Goal: Communication & Community: Participate in discussion

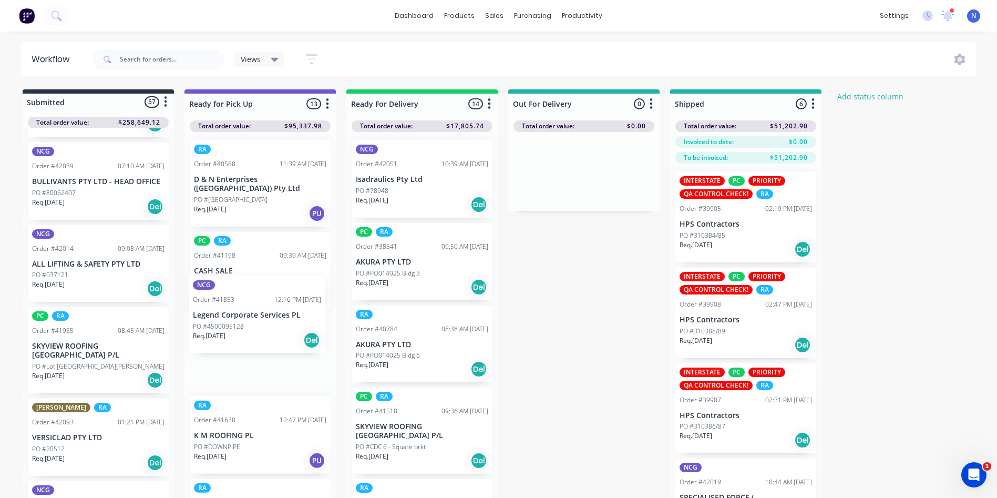
scroll to position [1, 0]
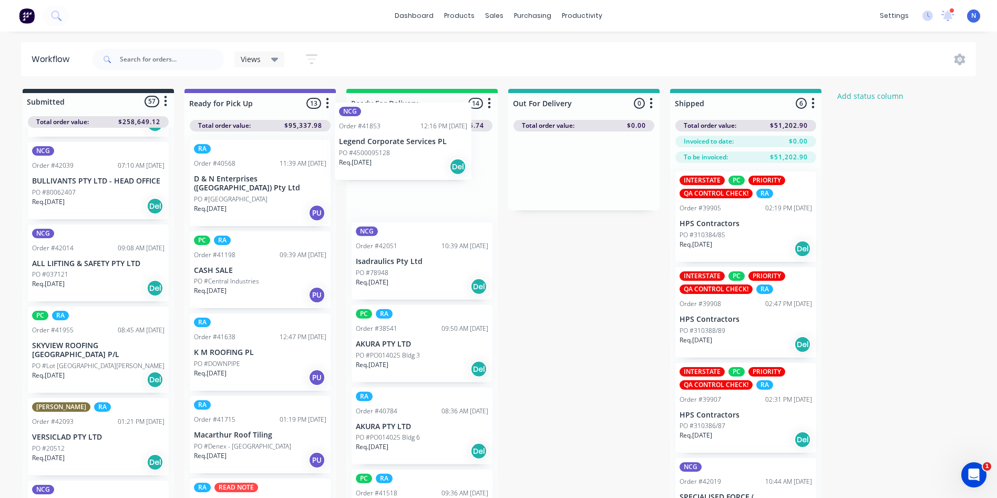
drag, startPoint x: 56, startPoint y: 414, endPoint x: 383, endPoint y: 150, distance: 419.7
click at [383, 150] on div "Submitted 57 Status colour #273444 hex #273444 Save Cancel Summaries Total orde…" at bounding box center [563, 312] width 1143 height 446
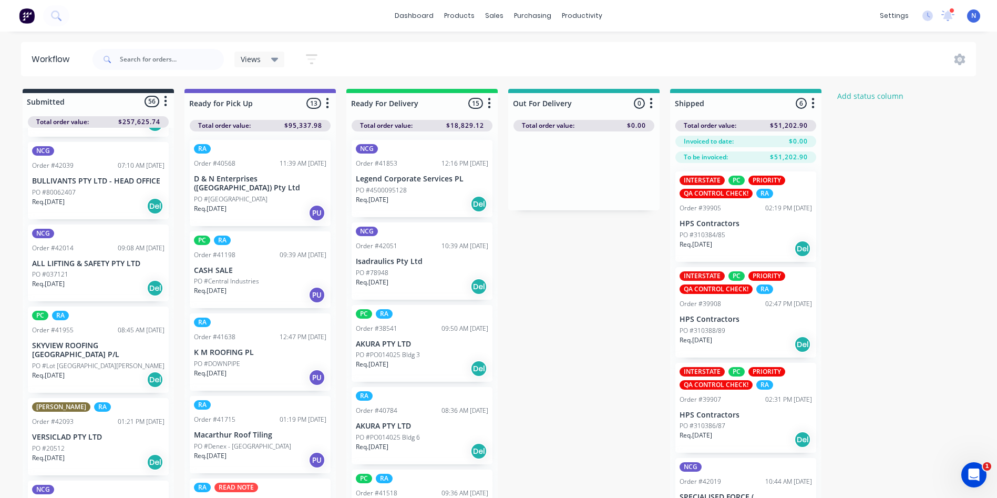
click at [382, 192] on p "PO #4500095128" at bounding box center [381, 190] width 51 height 9
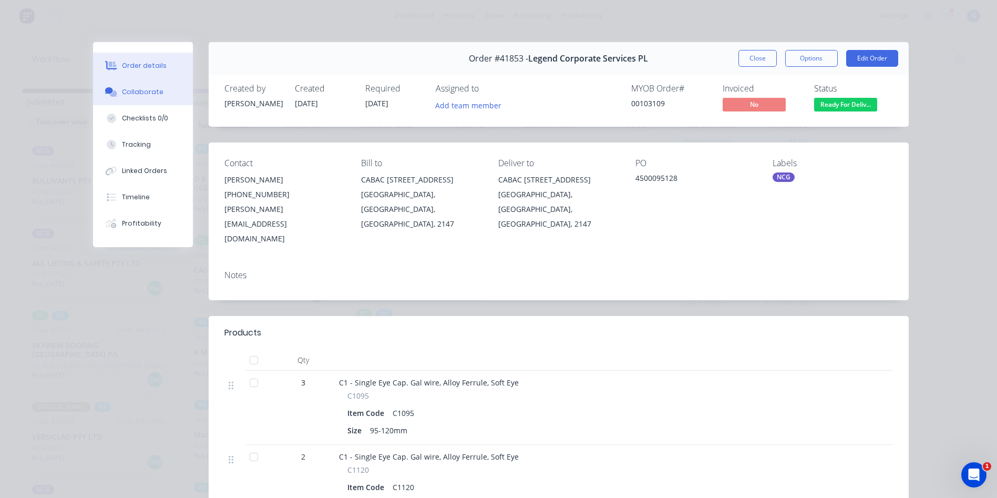
click at [155, 94] on div "Collaborate" at bounding box center [143, 91] width 42 height 9
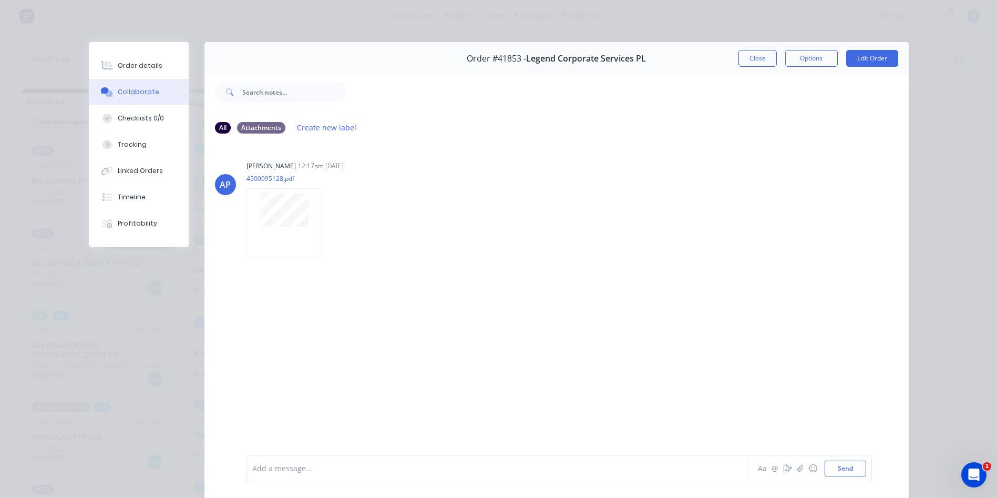
click at [334, 468] on div at bounding box center [483, 468] width 460 height 11
click at [972, 469] on icon "Open Intercom Messenger" at bounding box center [972, 473] width 7 height 8
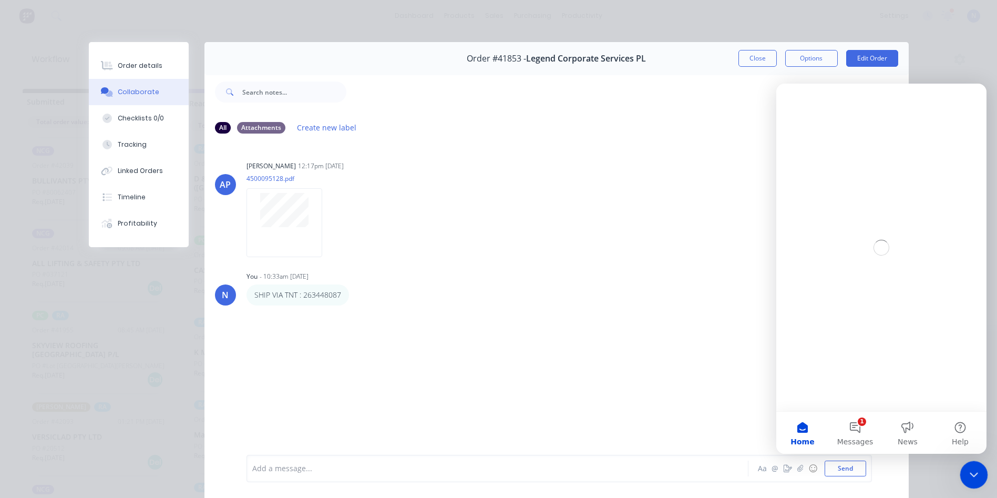
scroll to position [0, 0]
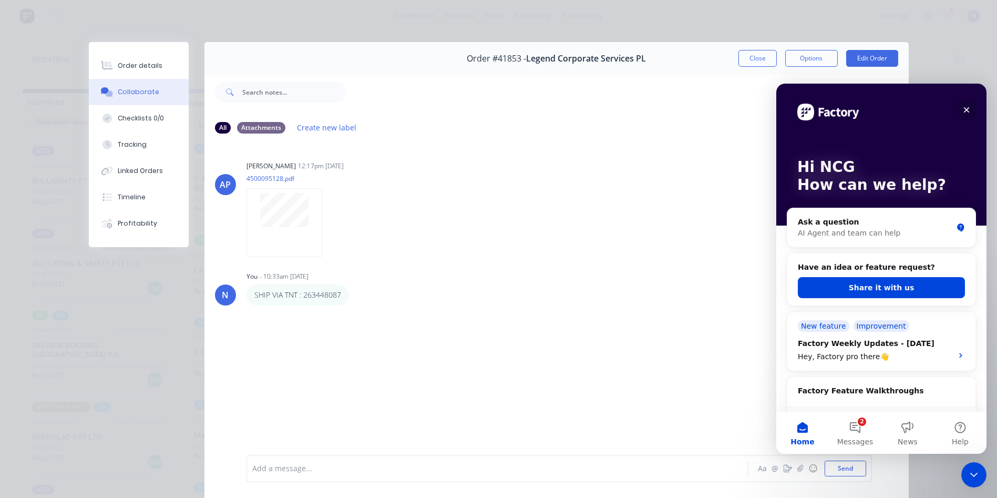
click at [967, 111] on icon "Close" at bounding box center [967, 110] width 6 height 6
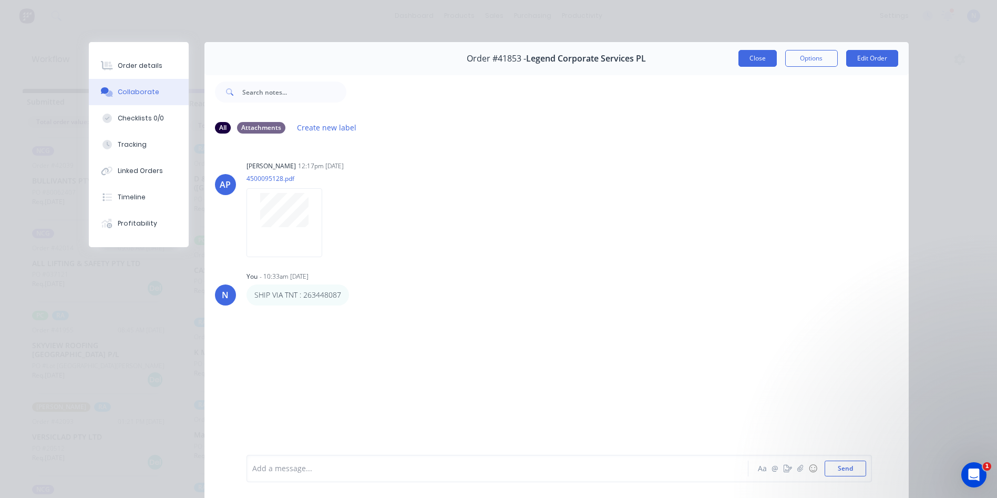
click at [763, 65] on button "Close" at bounding box center [757, 58] width 38 height 17
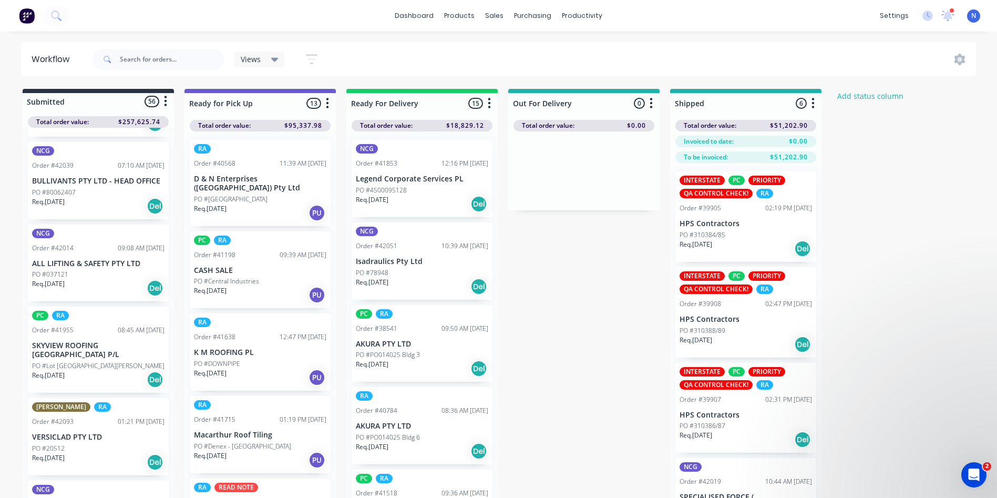
scroll to position [748, 0]
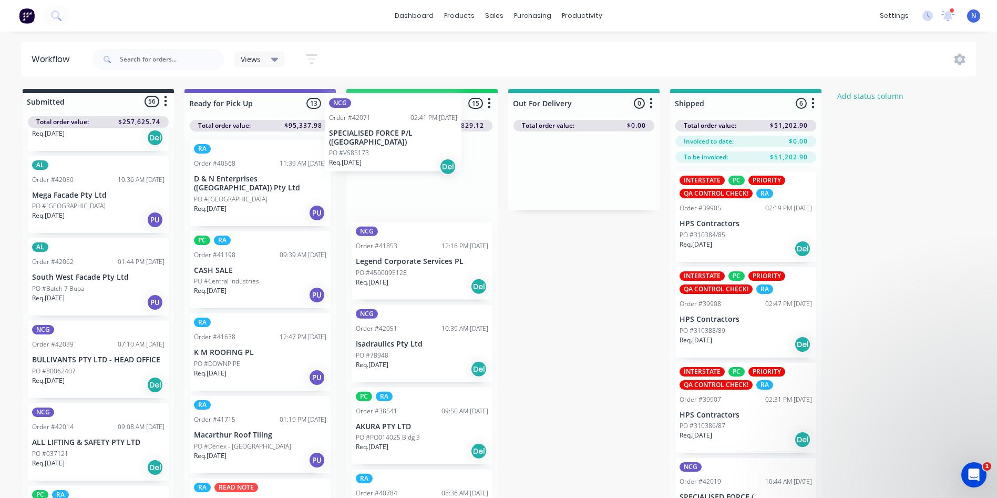
drag, startPoint x: 51, startPoint y: 352, endPoint x: 357, endPoint y: 141, distance: 371.6
click at [357, 141] on div "Submitted 56 Status colour #273444 hex #273444 Save Cancel Summaries Total orde…" at bounding box center [563, 312] width 1143 height 446
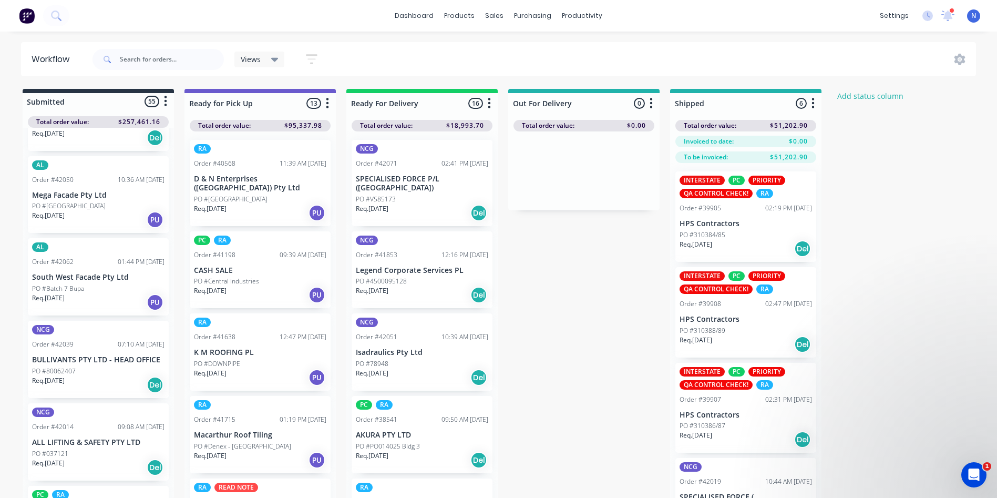
click at [373, 204] on p "Req. [DATE]" at bounding box center [372, 208] width 33 height 9
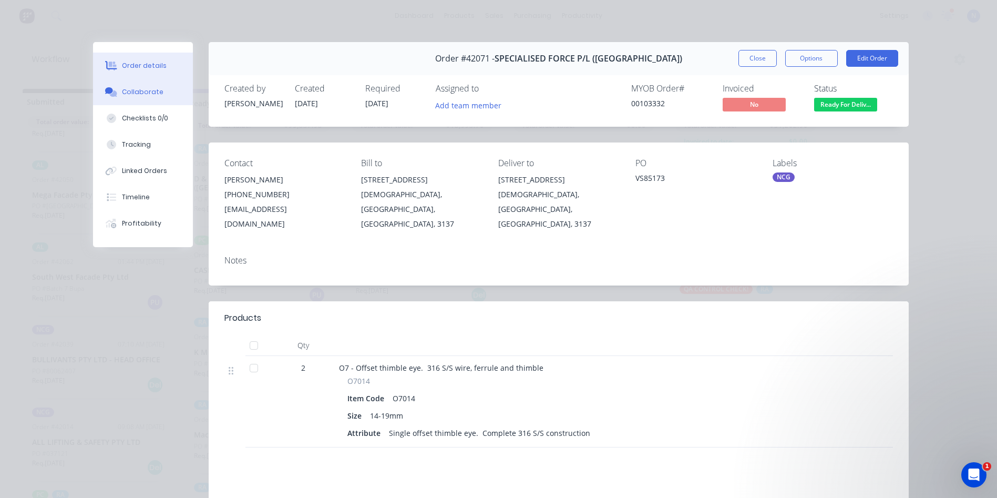
click at [131, 95] on div "Collaborate" at bounding box center [143, 91] width 42 height 9
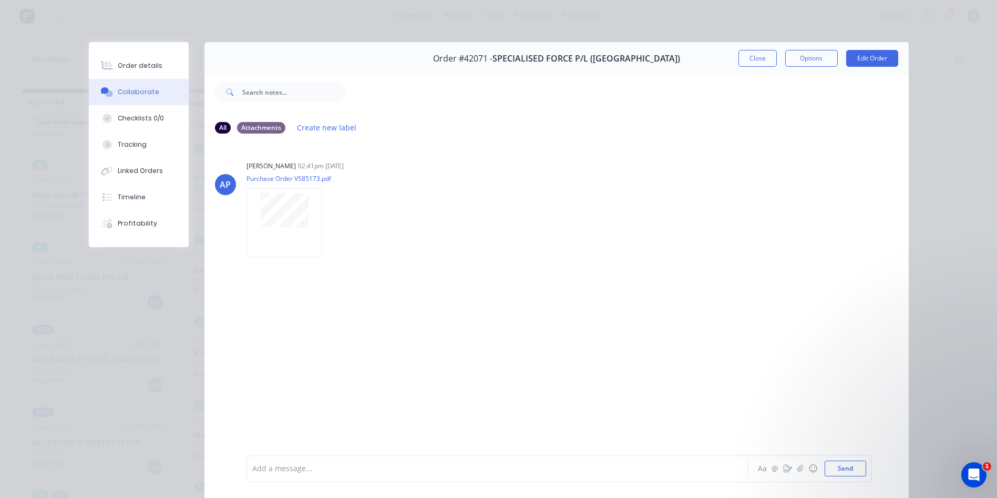
click at [379, 478] on div "Add a message... Aa @ ☺ Send" at bounding box center [558, 468] width 625 height 27
click at [386, 463] on div at bounding box center [483, 468] width 460 height 11
click at [755, 61] on button "Close" at bounding box center [757, 58] width 38 height 17
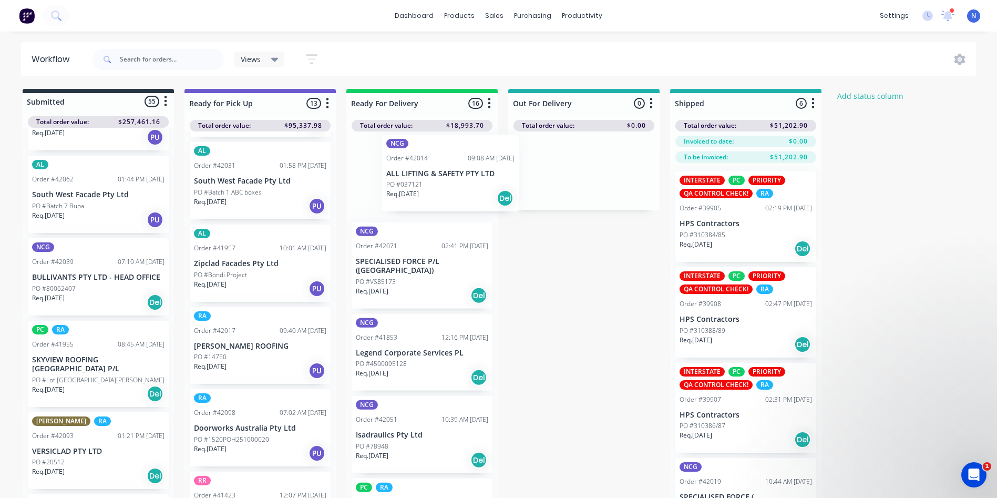
scroll to position [674, 0]
drag, startPoint x: 53, startPoint y: 347, endPoint x: 403, endPoint y: 176, distance: 389.4
click at [403, 176] on div "Submitted 55 Status colour #273444 hex #273444 Save Cancel Summaries Total orde…" at bounding box center [563, 312] width 1143 height 446
click at [369, 187] on p "PO #037121" at bounding box center [374, 190] width 36 height 9
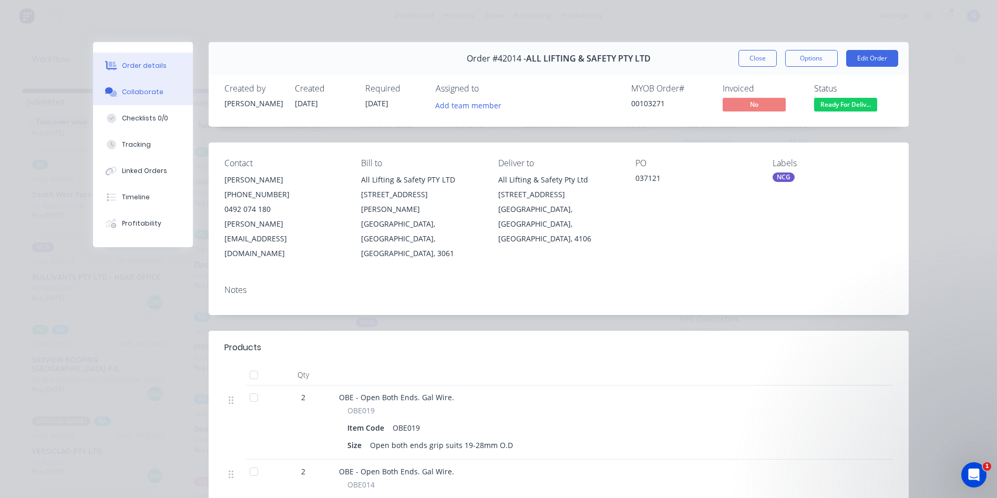
click at [153, 93] on div "Collaborate" at bounding box center [143, 91] width 42 height 9
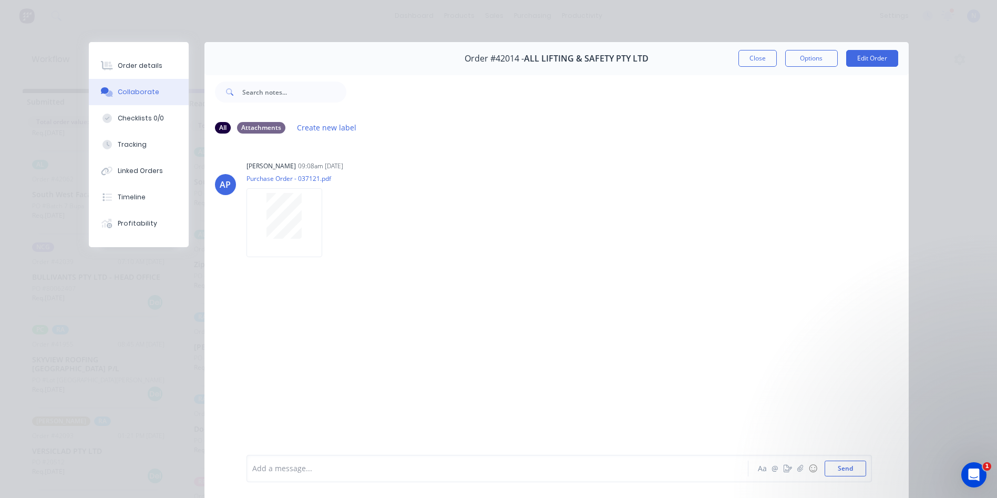
click at [338, 469] on div at bounding box center [483, 468] width 460 height 11
click at [340, 469] on div at bounding box center [483, 468] width 460 height 11
click at [756, 60] on button "Close" at bounding box center [757, 58] width 38 height 17
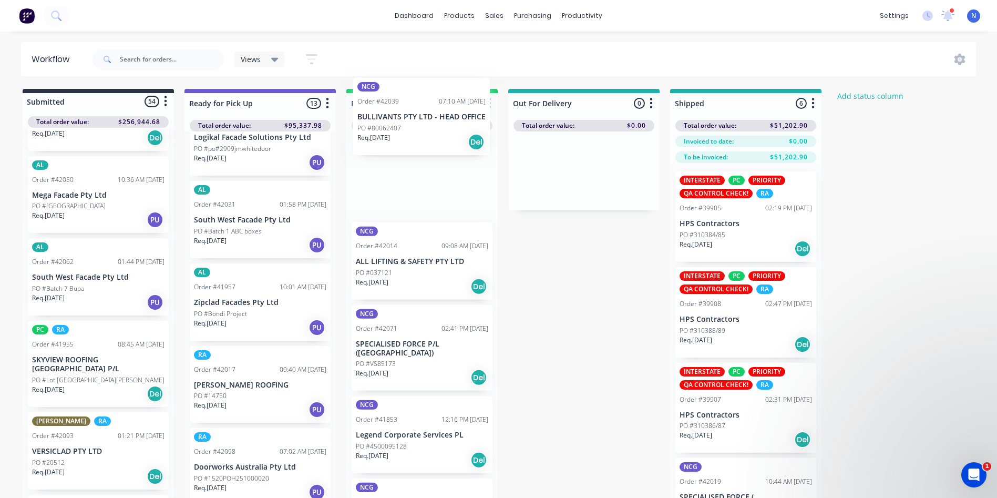
scroll to position [0, 0]
drag, startPoint x: 59, startPoint y: 354, endPoint x: 389, endPoint y: 134, distance: 397.2
click at [389, 134] on div "Submitted 54 Status colour #273444 hex #273444 Save Cancel Summaries Total orde…" at bounding box center [563, 312] width 1143 height 446
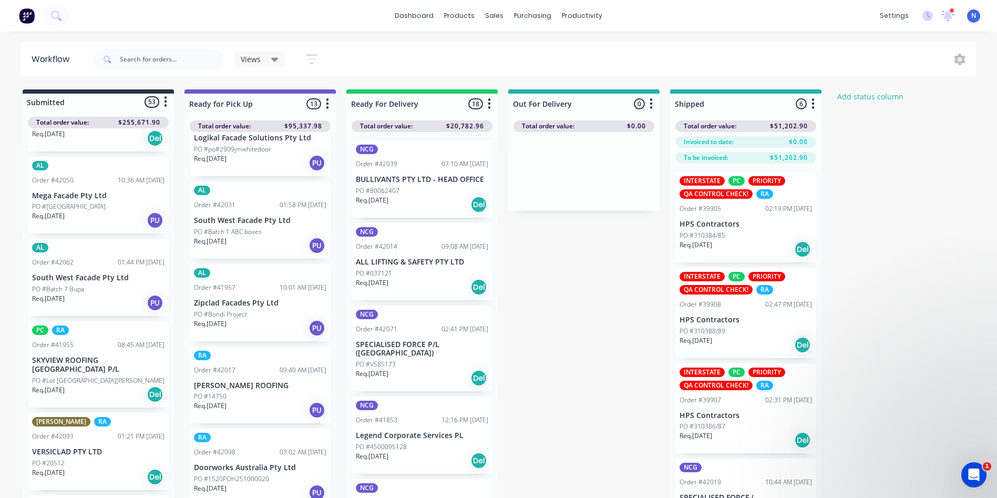
click at [388, 191] on p "PO #80062407" at bounding box center [378, 190] width 44 height 9
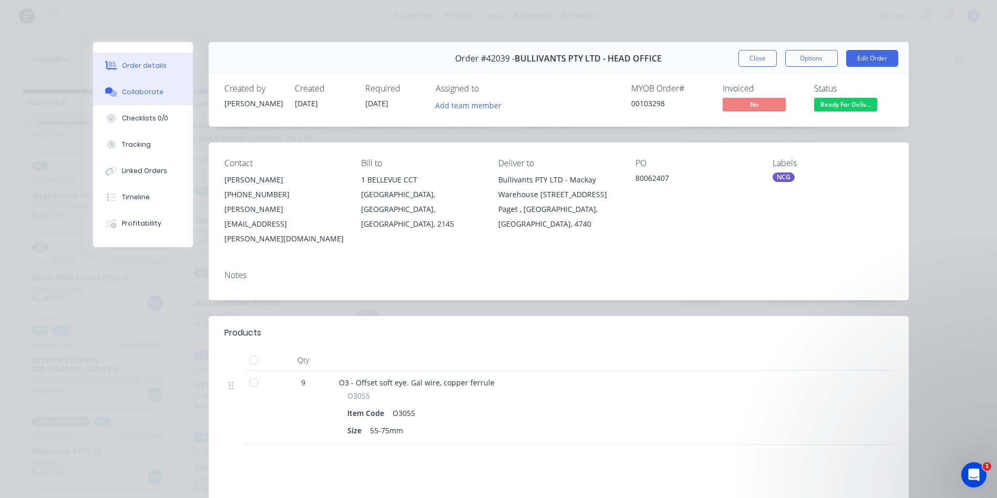
click at [141, 94] on div "Collaborate" at bounding box center [143, 91] width 42 height 9
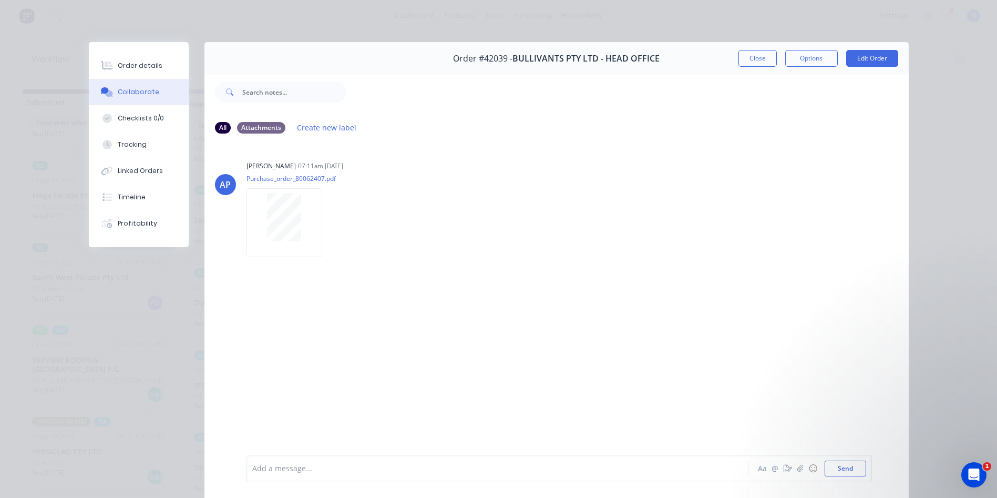
click at [305, 472] on div at bounding box center [483, 468] width 460 height 11
click at [311, 476] on div "Add a message... Aa @ ☺ Send" at bounding box center [558, 468] width 625 height 27
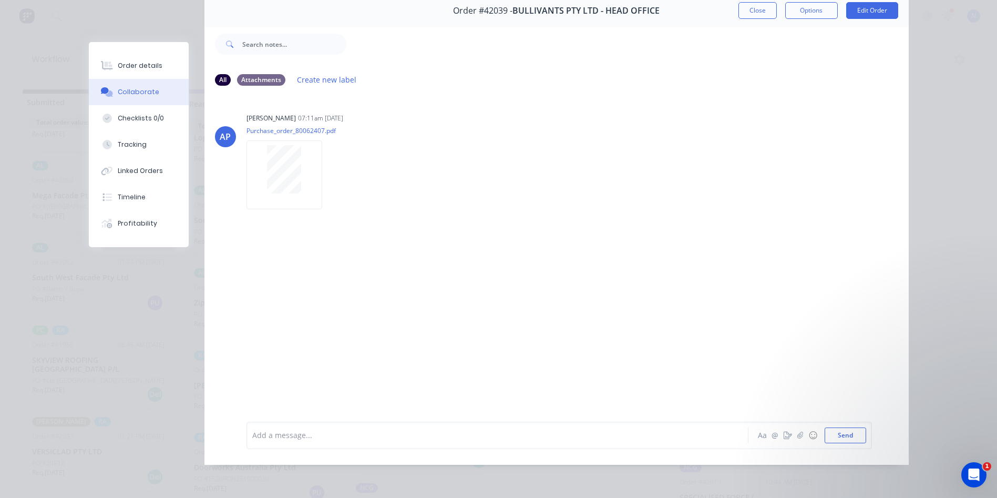
scroll to position [56, 0]
click at [319, 437] on div at bounding box center [483, 434] width 460 height 11
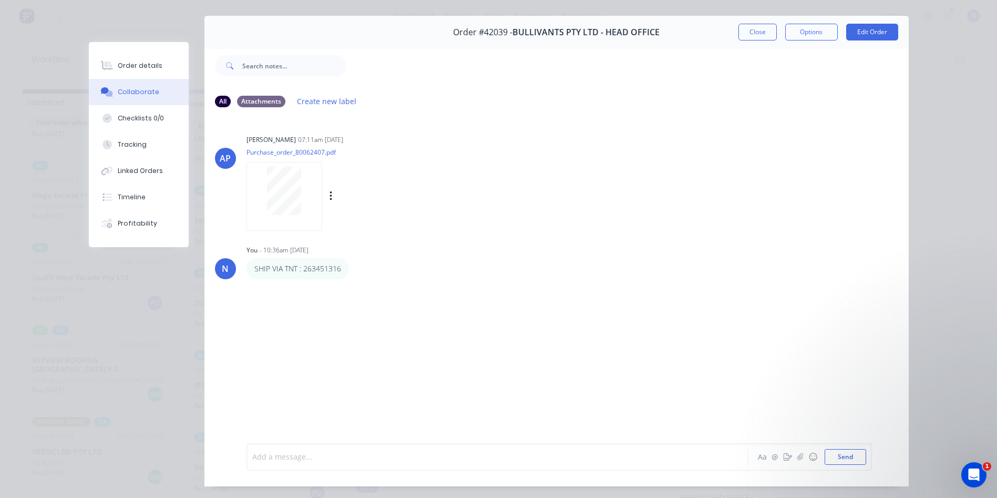
scroll to position [0, 0]
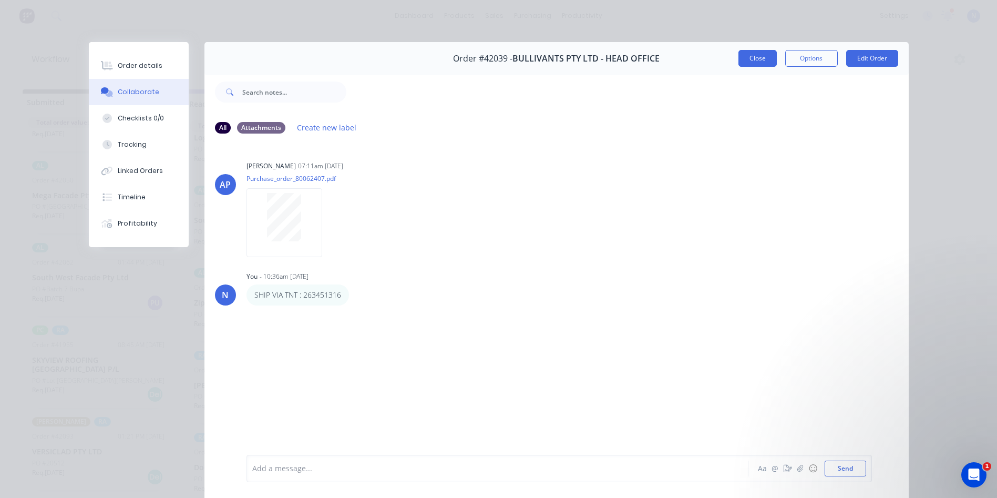
click at [755, 63] on button "Close" at bounding box center [757, 58] width 38 height 17
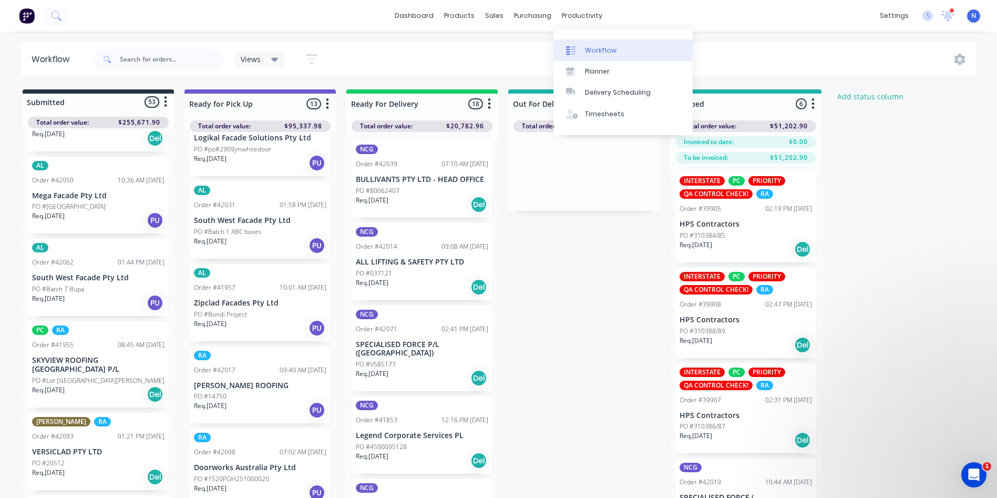
drag, startPoint x: 587, startPoint y: 15, endPoint x: 613, endPoint y: 46, distance: 40.7
click at [587, 15] on div "productivity" at bounding box center [582, 16] width 51 height 16
click at [619, 59] on link "Workflow" at bounding box center [622, 49] width 139 height 21
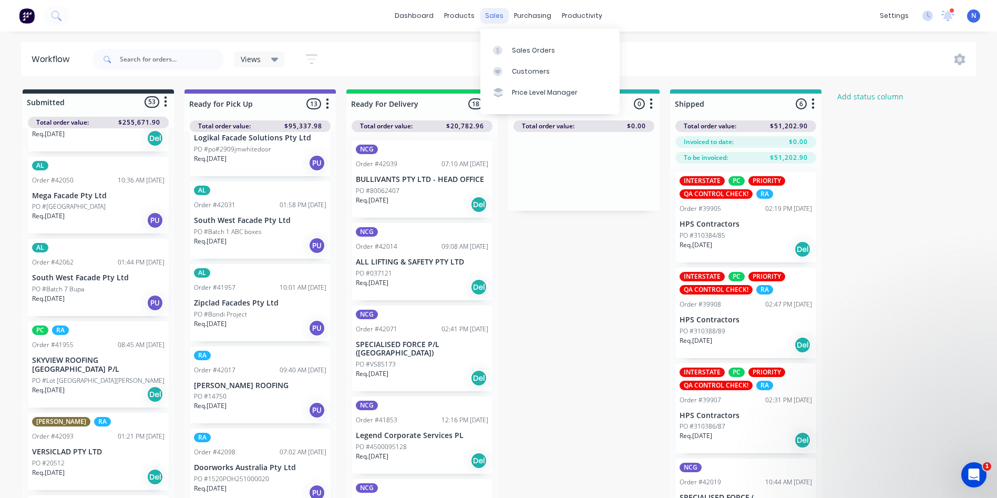
click at [490, 16] on div "sales" at bounding box center [494, 16] width 29 height 16
click at [522, 50] on div "Sales Orders" at bounding box center [533, 50] width 43 height 9
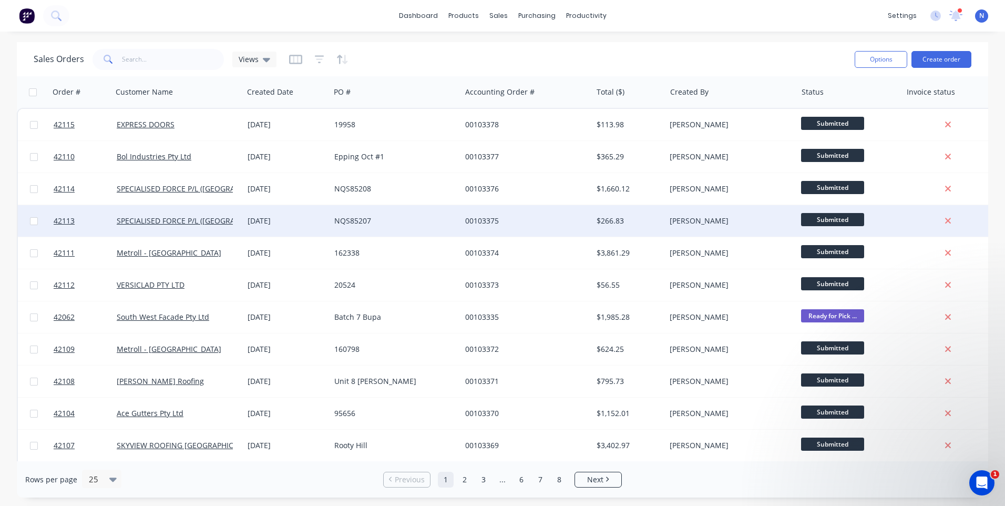
click at [295, 214] on div "[DATE]" at bounding box center [286, 221] width 87 height 32
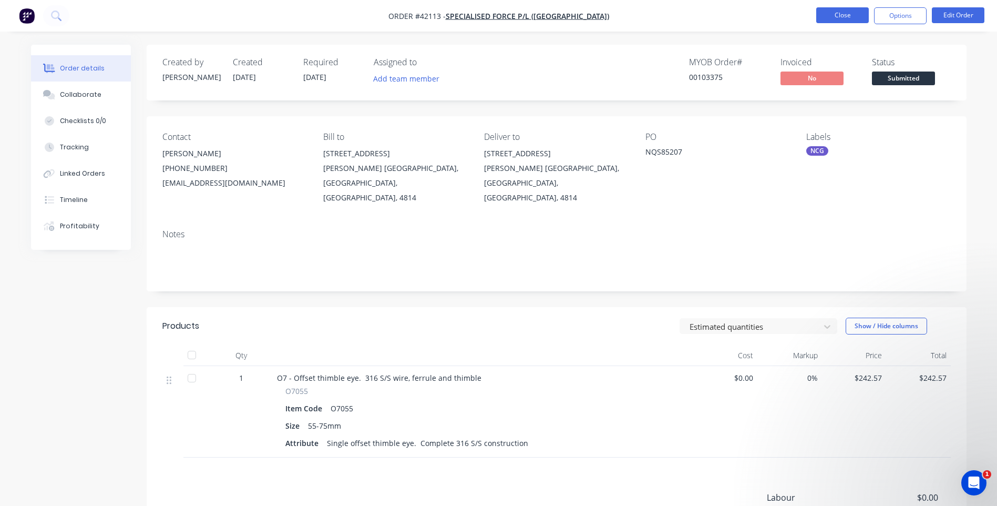
click at [830, 15] on button "Close" at bounding box center [842, 15] width 53 height 16
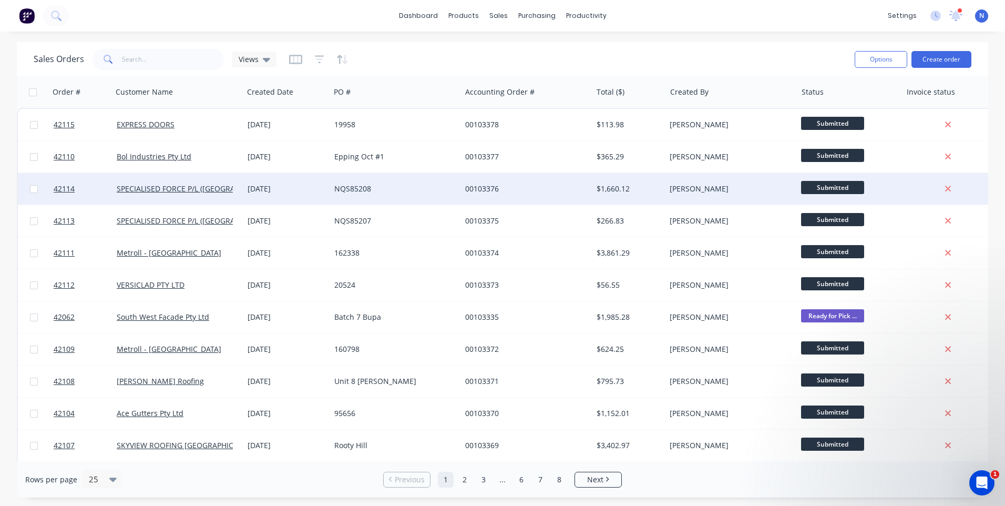
click at [284, 183] on div "[DATE]" at bounding box center [287, 188] width 78 height 11
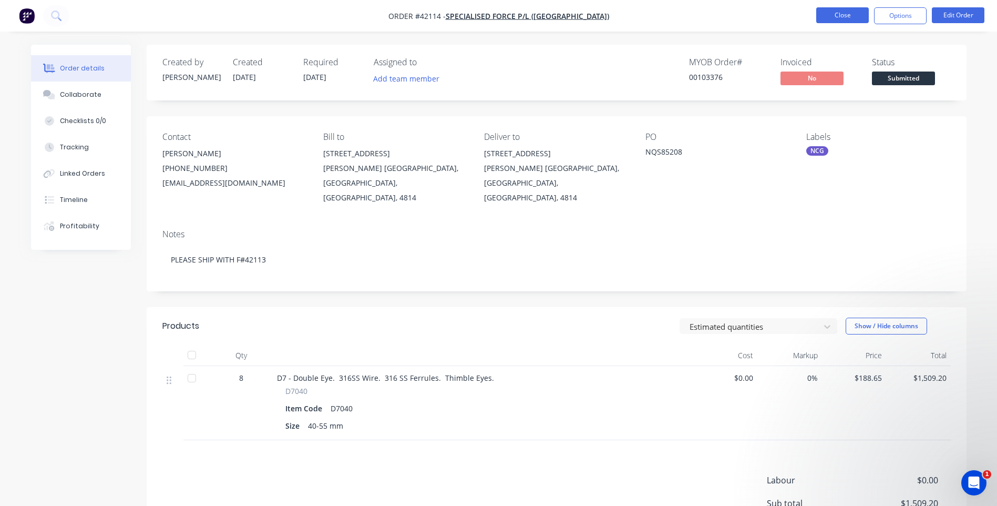
click at [847, 20] on button "Close" at bounding box center [842, 15] width 53 height 16
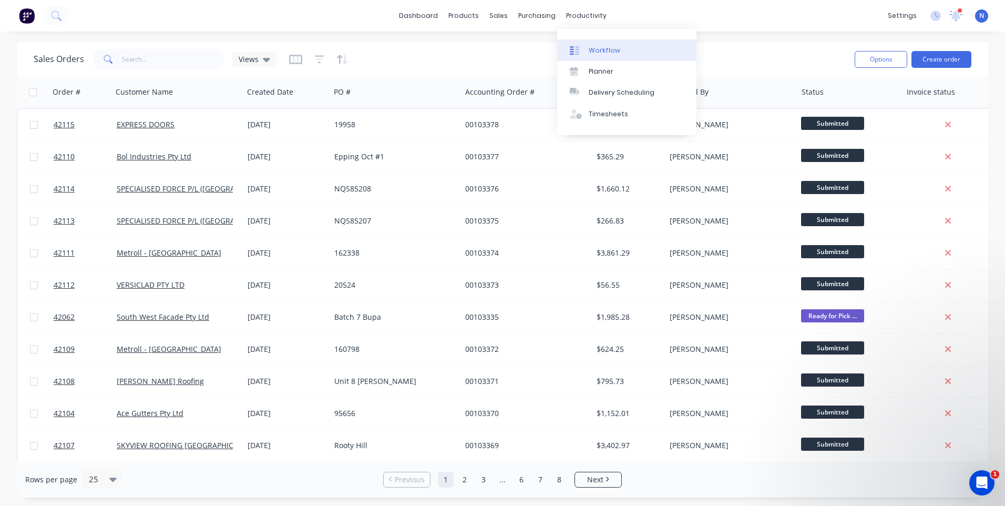
click at [593, 47] on div "Workflow" at bounding box center [605, 50] width 32 height 9
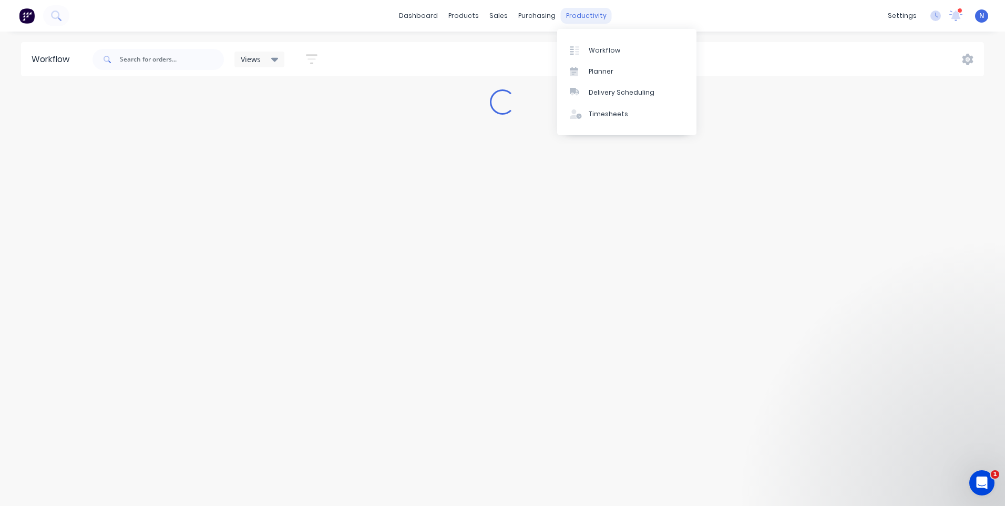
click at [576, 20] on div "productivity" at bounding box center [586, 16] width 51 height 16
click at [596, 52] on div "Workflow" at bounding box center [605, 50] width 32 height 9
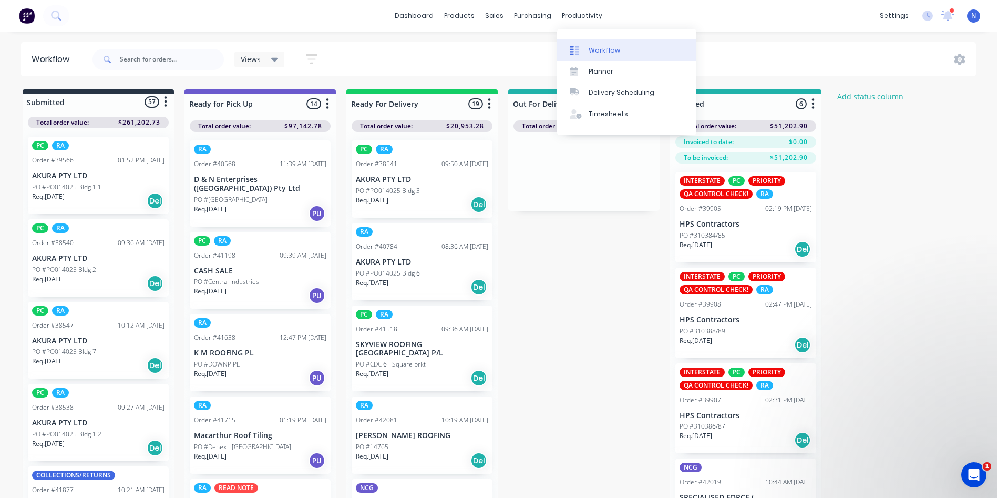
click at [596, 52] on div "Workflow" at bounding box center [605, 50] width 32 height 9
